Goal: Information Seeking & Learning: Learn about a topic

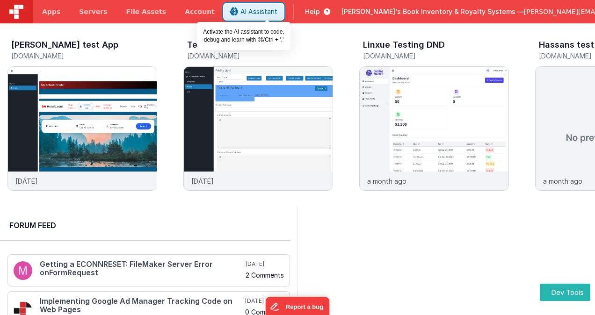
click at [268, 8] on span "AI Assistant" at bounding box center [258, 11] width 37 height 9
click at [267, 11] on span "AI Assistant" at bounding box center [258, 11] width 37 height 9
click at [269, 11] on span "AI Assistant" at bounding box center [258, 11] width 37 height 9
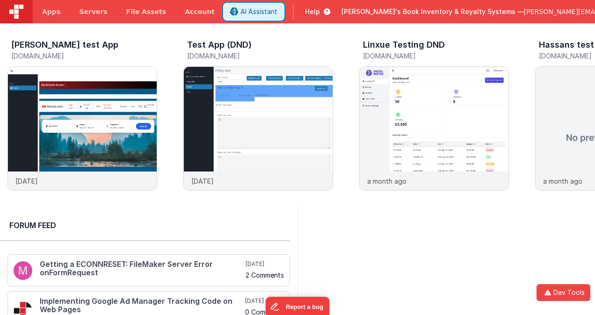
click at [269, 11] on span "AI Assistant" at bounding box center [258, 11] width 37 height 9
click at [269, 10] on span "AI Assistant" at bounding box center [258, 11] width 37 height 9
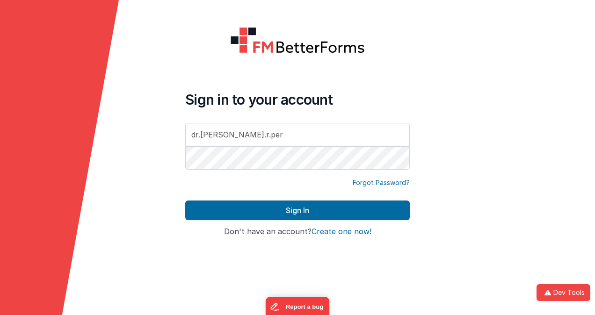
type input "dr.[PERSON_NAME].[PERSON_NAME]"
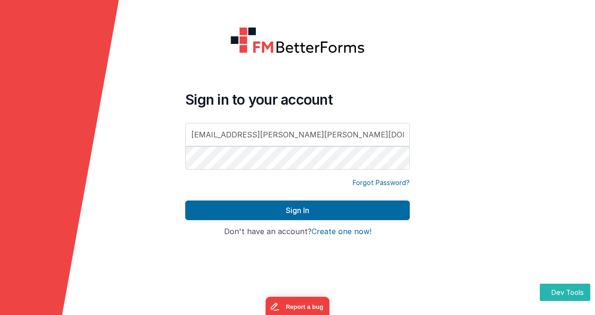
type input "[EMAIL_ADDRESS][PERSON_NAME][PERSON_NAME][DOMAIN_NAME]"
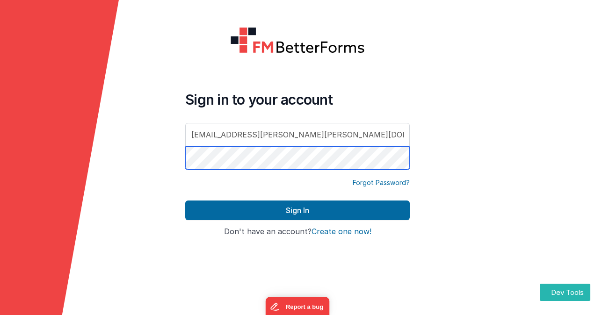
click at [185, 201] on button "Sign In" at bounding box center [297, 211] width 224 height 20
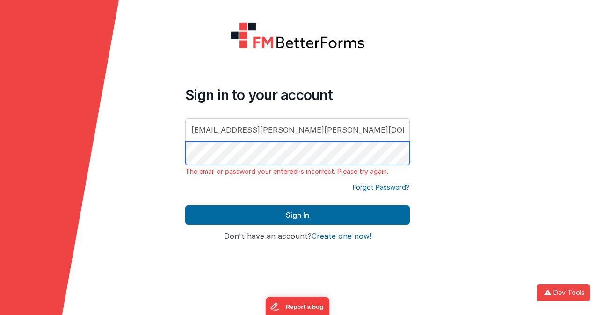
click at [165, 140] on form "Sign in to your account [EMAIL_ADDRESS][PERSON_NAME][PERSON_NAME][DOMAIN_NAME] …" at bounding box center [297, 157] width 595 height 315
click at [185, 205] on button "Sign In" at bounding box center [297, 215] width 224 height 20
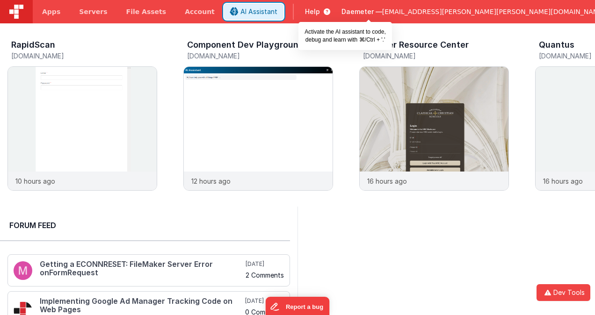
click at [277, 11] on span "AI Assistant" at bounding box center [258, 11] width 37 height 9
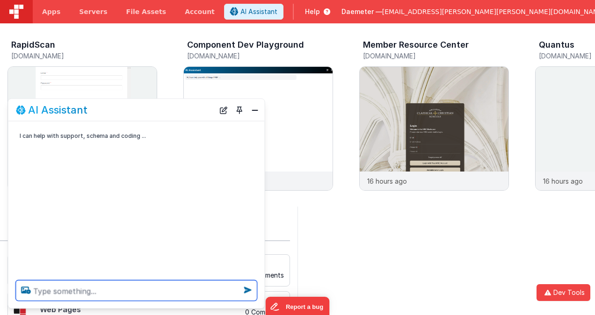
click at [149, 287] on textarea at bounding box center [136, 290] width 241 height 21
paste textarea "Where do you name ELEMENT and CONTAINER in the page builder?"
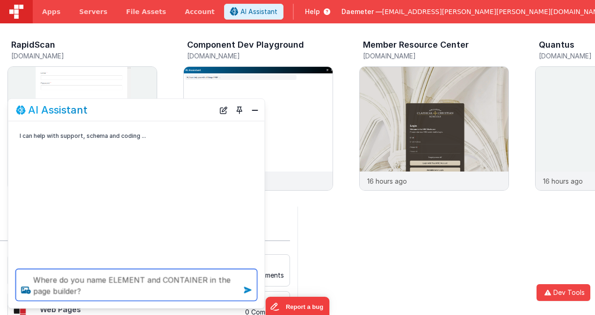
type textarea "Where do you name ELEMENT and CONTAINER in the page builder?"
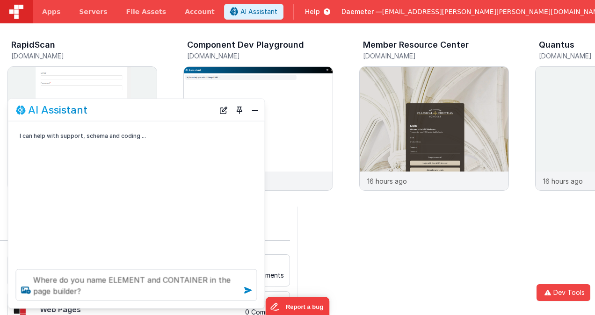
click at [248, 291] on icon at bounding box center [247, 290] width 15 height 15
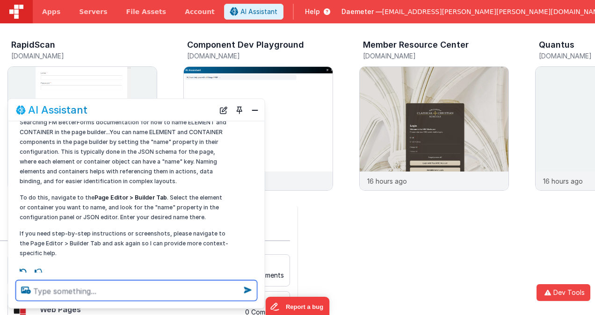
scroll to position [63, 0]
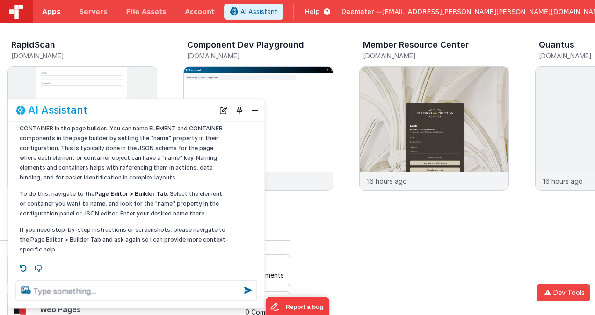
click at [57, 12] on span "Apps" at bounding box center [51, 11] width 18 height 9
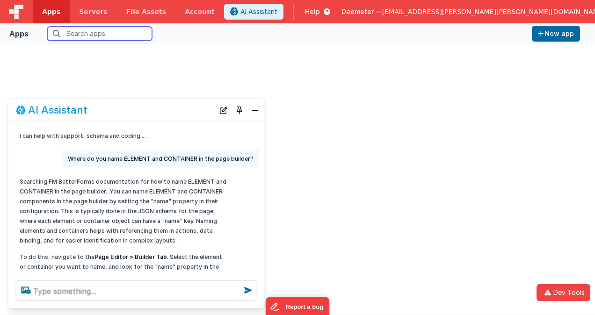
scroll to position [7, 0]
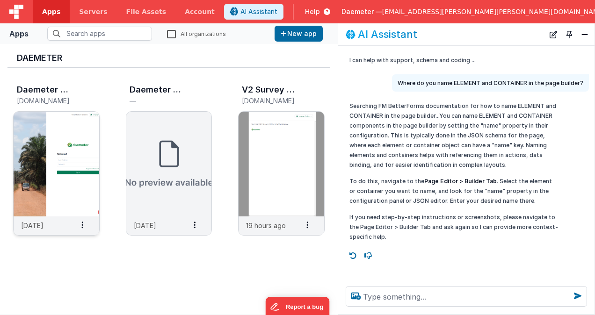
click at [64, 159] on img at bounding box center [57, 164] width 86 height 105
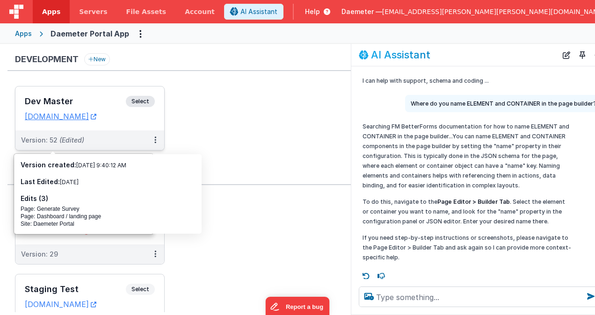
click at [89, 99] on h3 "Dev Master" at bounding box center [75, 101] width 101 height 9
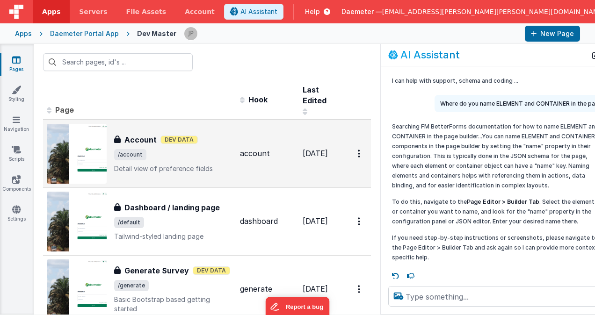
click at [204, 150] on span "/account" at bounding box center [173, 154] width 118 height 11
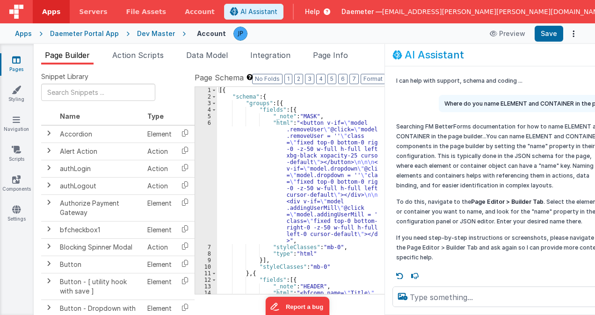
scroll to position [5, 0]
